Goal: Navigation & Orientation: Go to known website

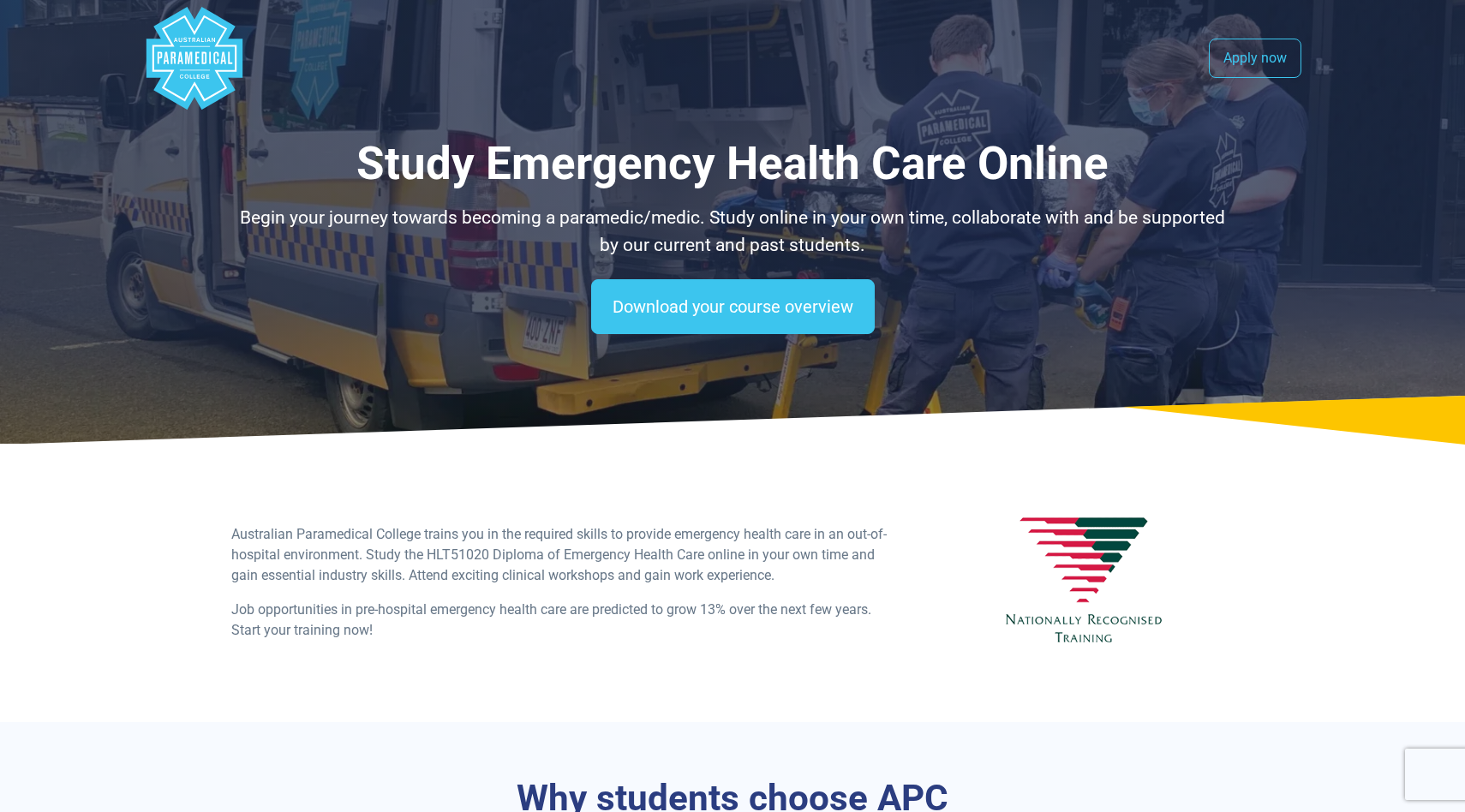
click at [191, 70] on rect "Australian Paramedical College" at bounding box center [195, 70] width 30 height 1
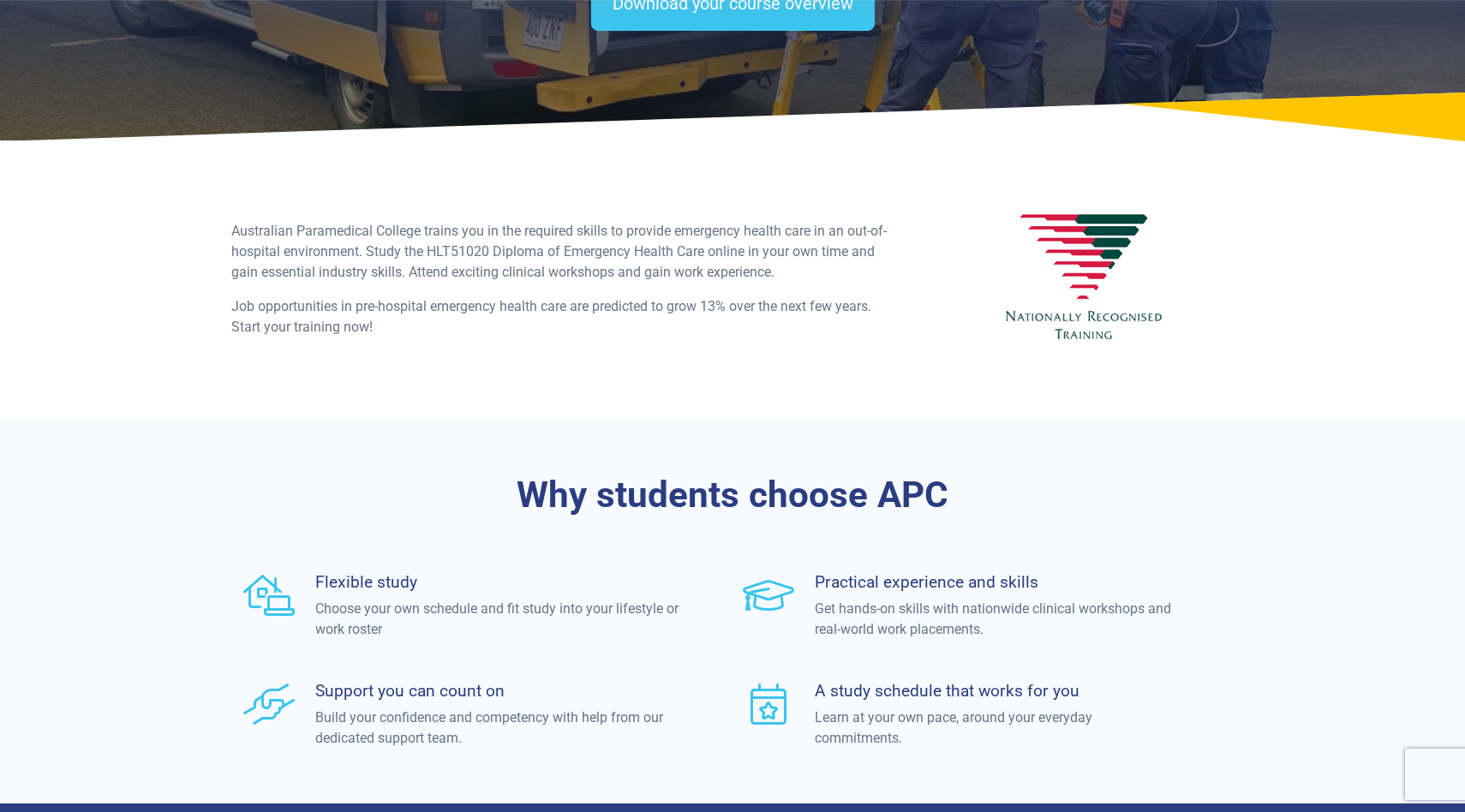
scroll to position [254, 0]
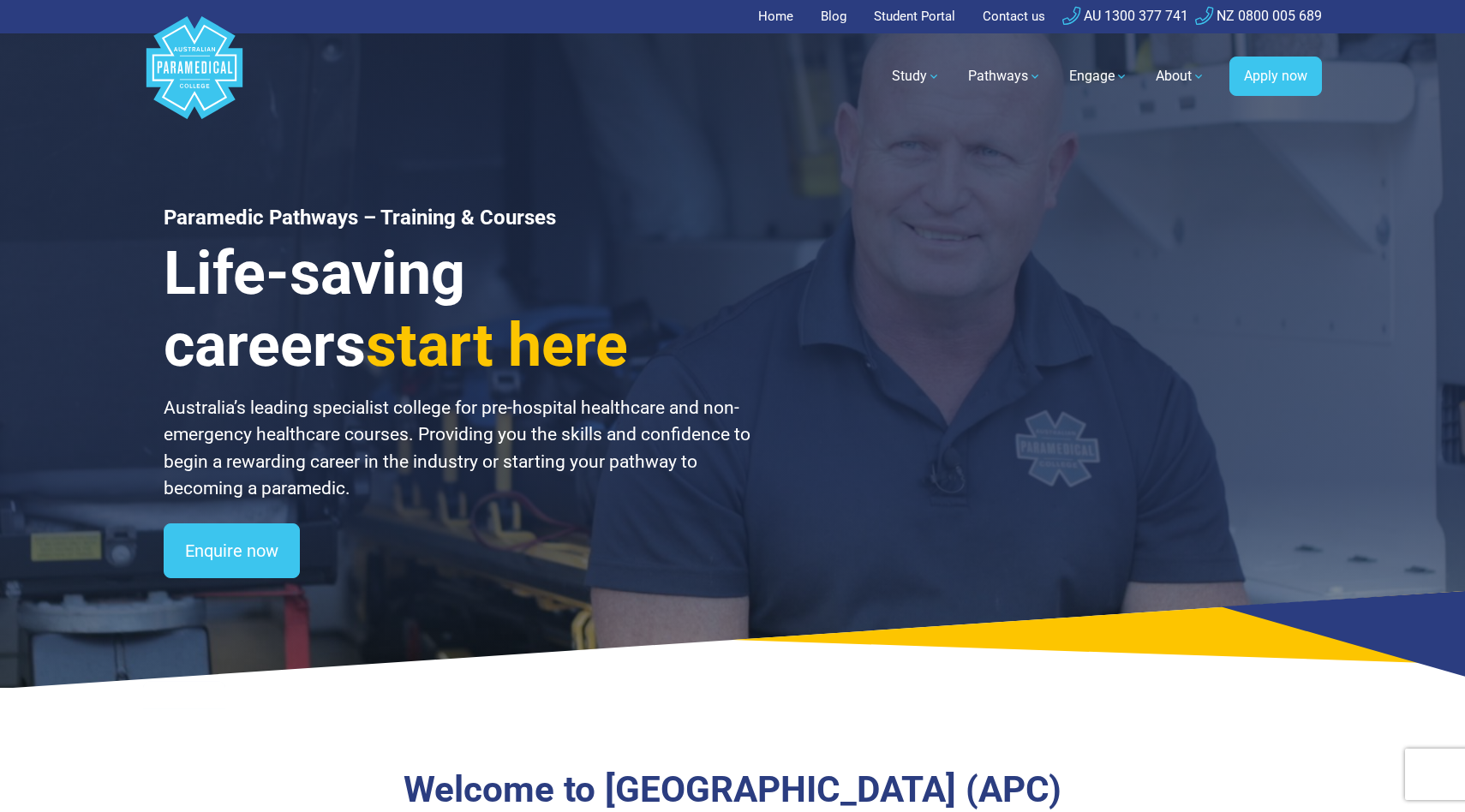
click at [908, 17] on link "Student Portal" at bounding box center [914, 17] width 102 height 33
